Goal: Task Accomplishment & Management: Manage account settings

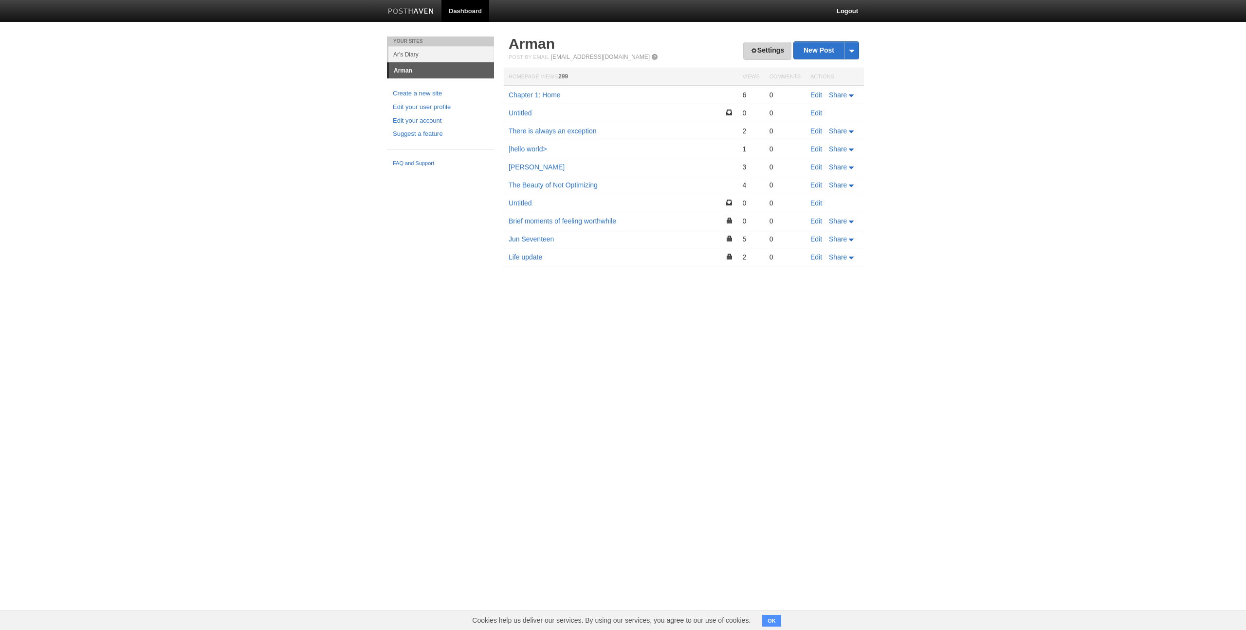
click at [769, 48] on link "Settings" at bounding box center [767, 51] width 48 height 18
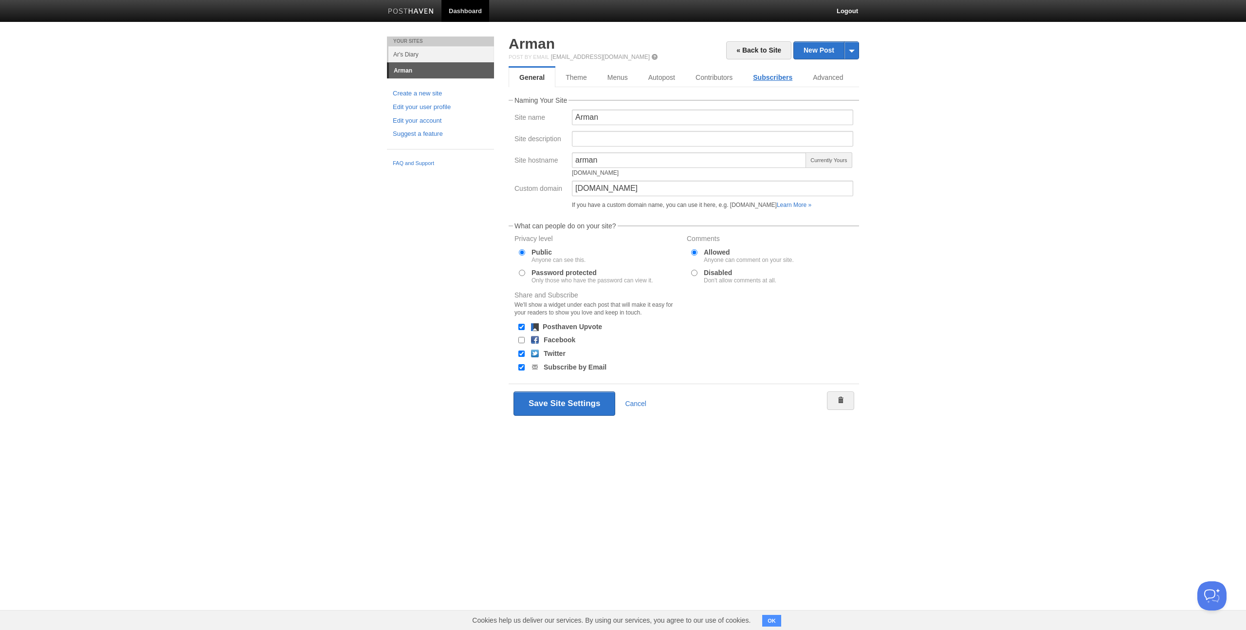
click at [760, 74] on link "Subscribers" at bounding box center [773, 77] width 60 height 19
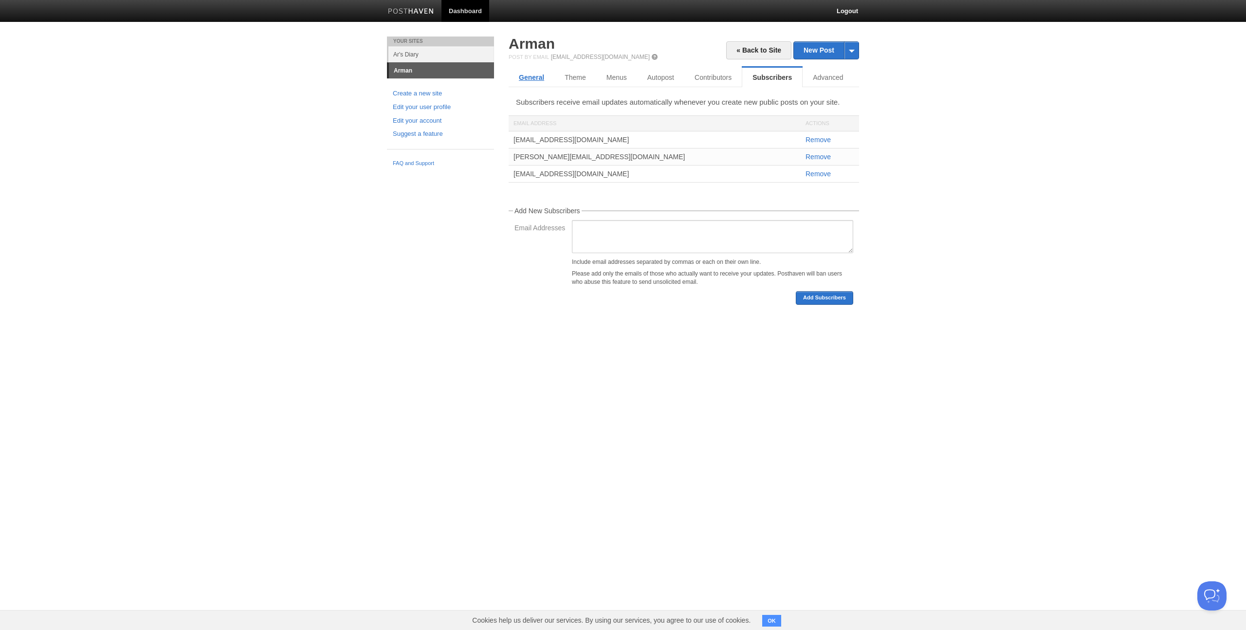
click at [531, 83] on link "General" at bounding box center [532, 77] width 46 height 19
